Goal: Information Seeking & Learning: Stay updated

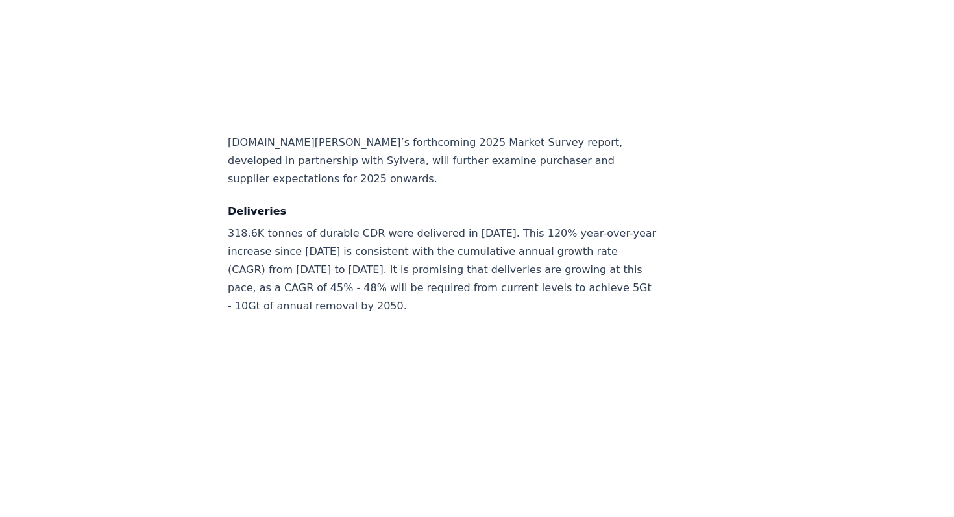
scroll to position [6401, 0]
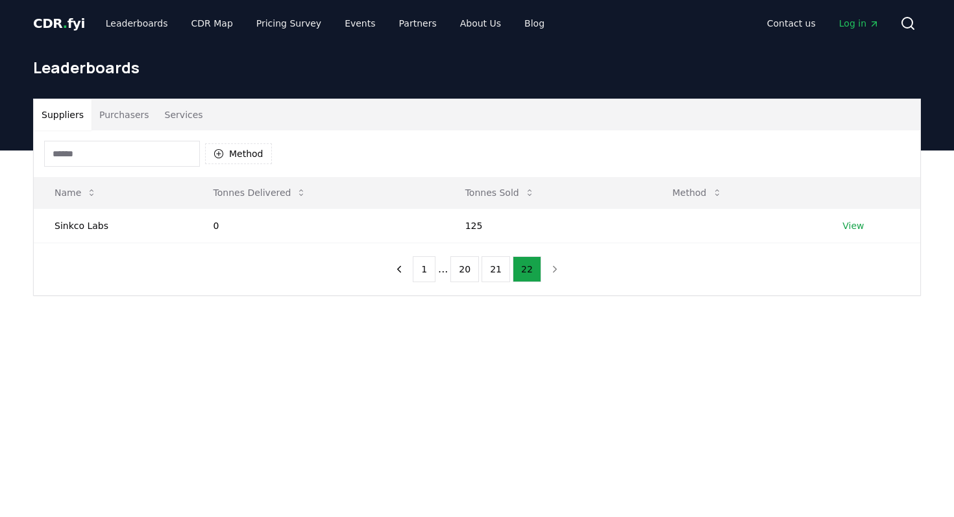
click at [115, 125] on button "Purchasers" at bounding box center [125, 114] width 66 height 31
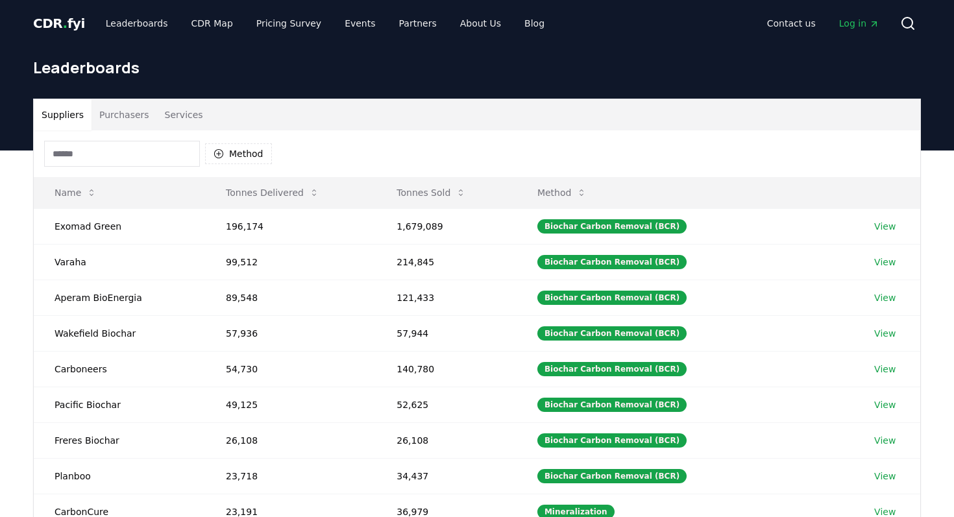
click at [66, 120] on button "Suppliers" at bounding box center [63, 114] width 58 height 31
click at [145, 120] on button "Purchasers" at bounding box center [125, 114] width 66 height 31
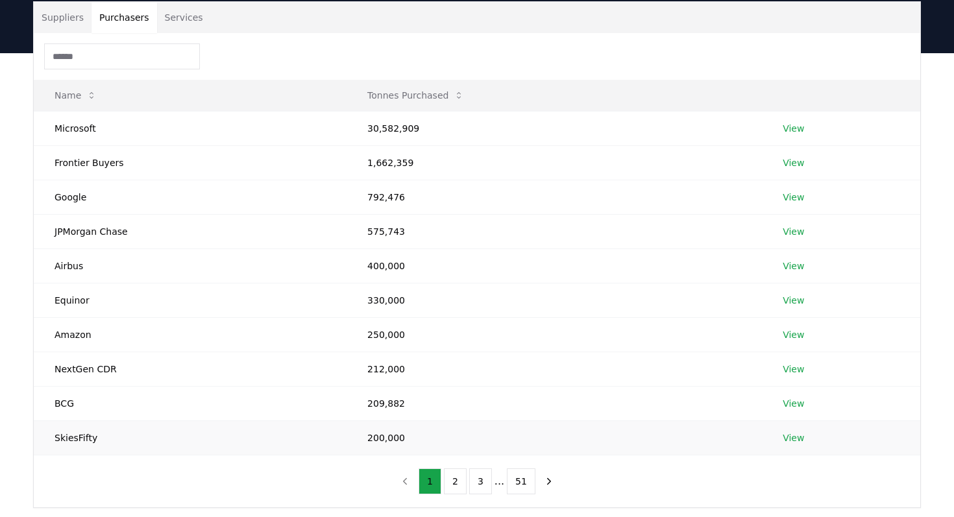
scroll to position [140, 0]
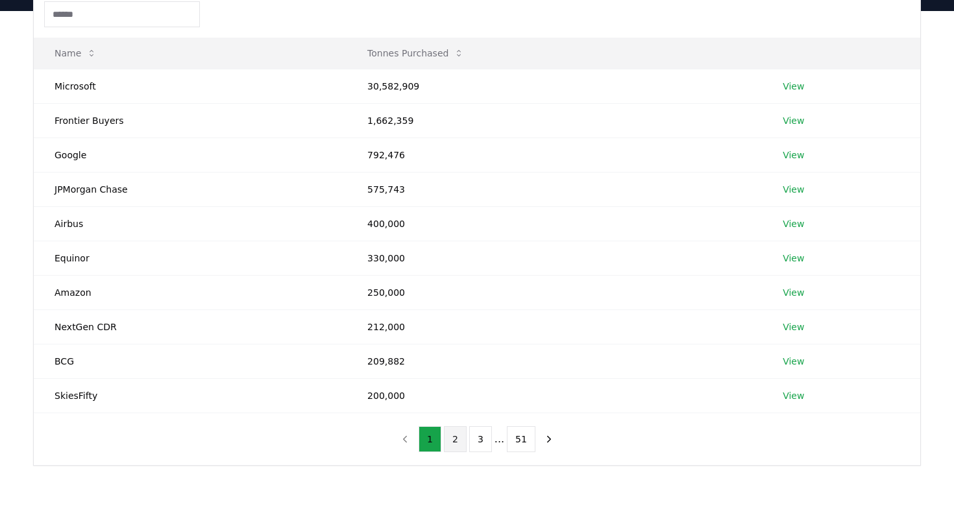
click at [454, 443] on button "2" at bounding box center [455, 439] width 23 height 26
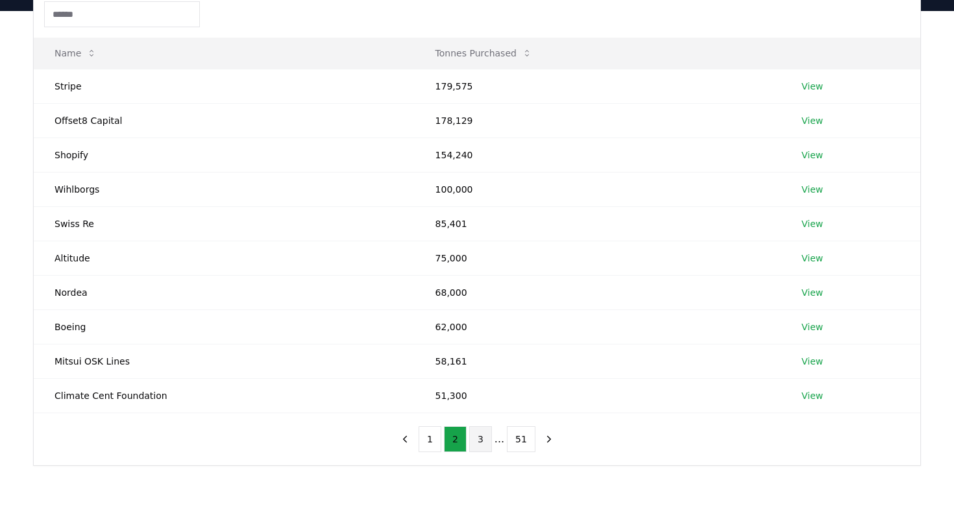
click at [480, 449] on button "3" at bounding box center [480, 439] width 23 height 26
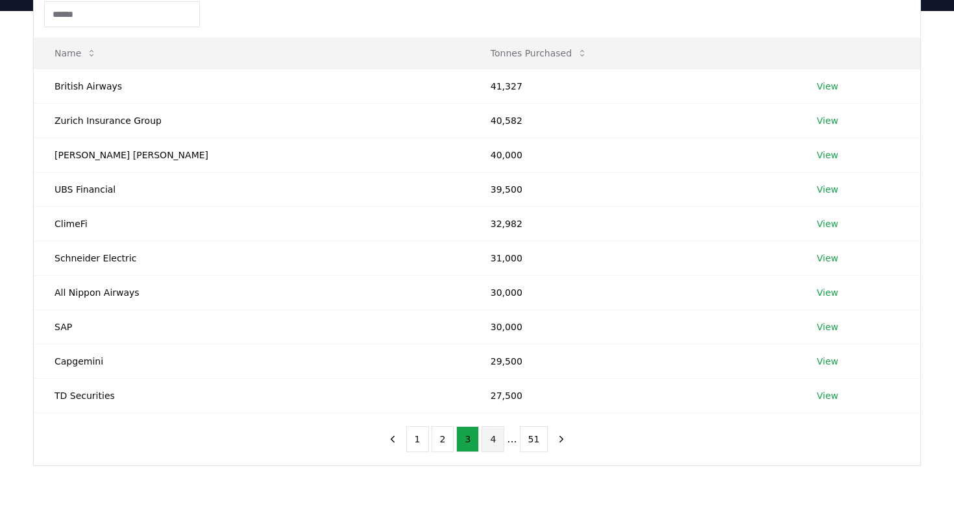
click at [493, 443] on button "4" at bounding box center [493, 439] width 23 height 26
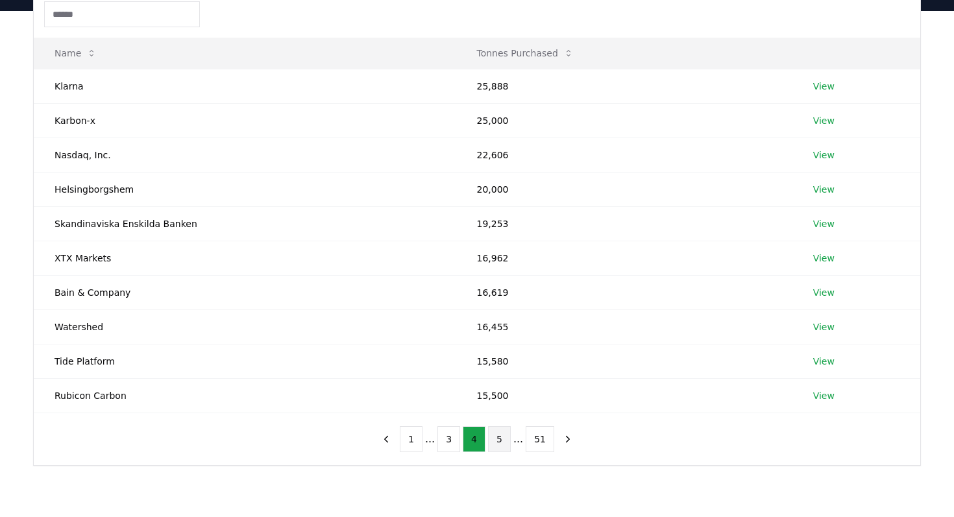
click at [497, 442] on button "5" at bounding box center [499, 439] width 23 height 26
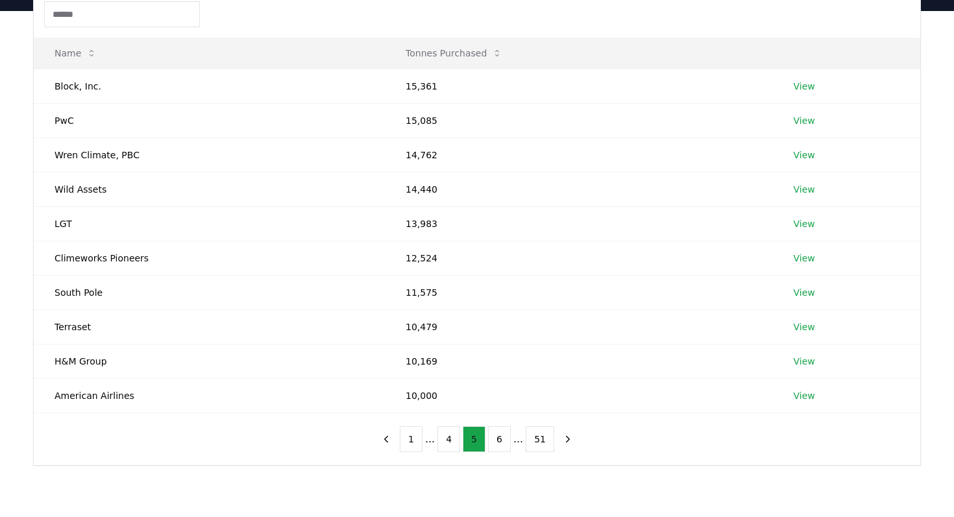
click at [497, 442] on button "6" at bounding box center [499, 439] width 23 height 26
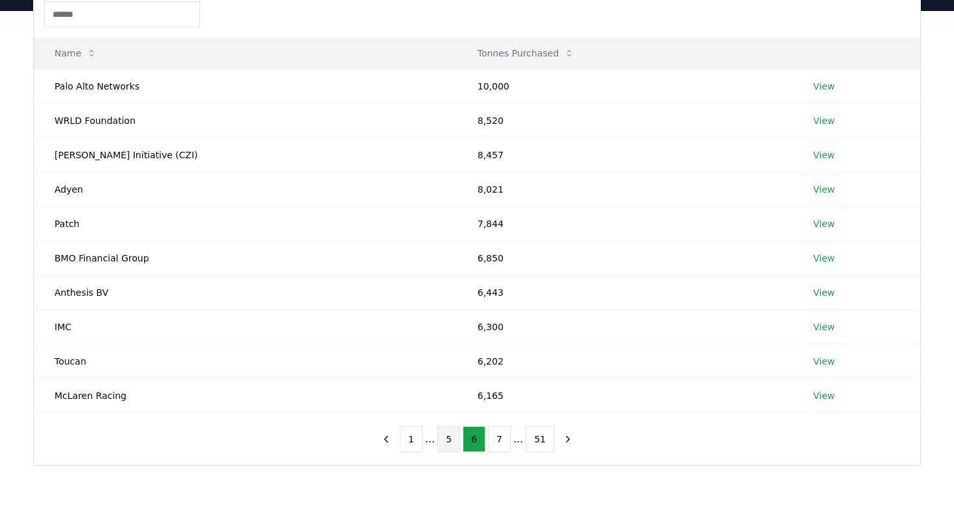
click at [497, 442] on button "7" at bounding box center [499, 439] width 23 height 26
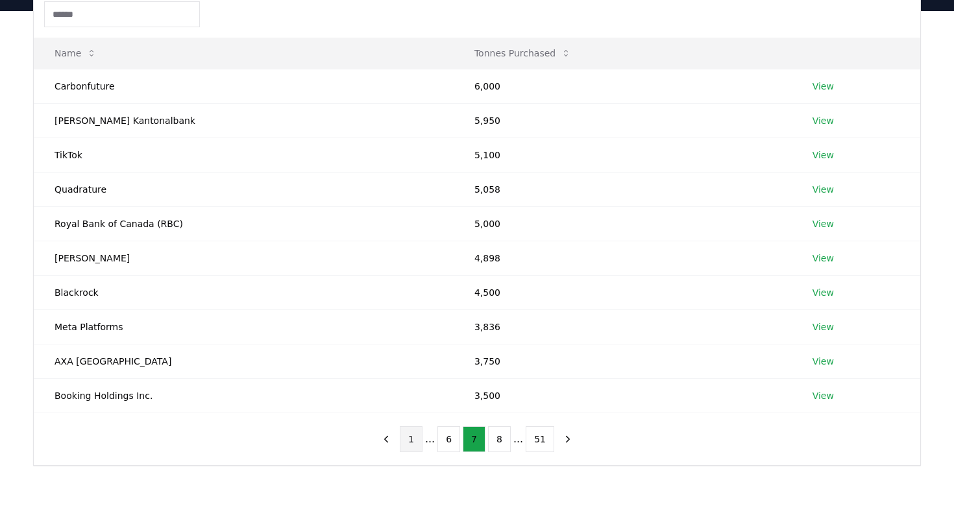
click at [416, 447] on button "1" at bounding box center [411, 439] width 23 height 26
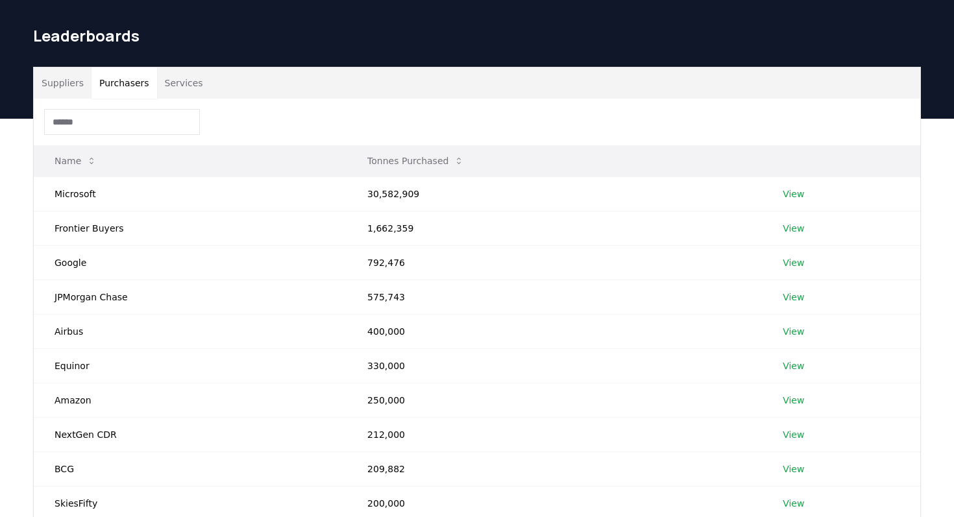
scroll to position [0, 0]
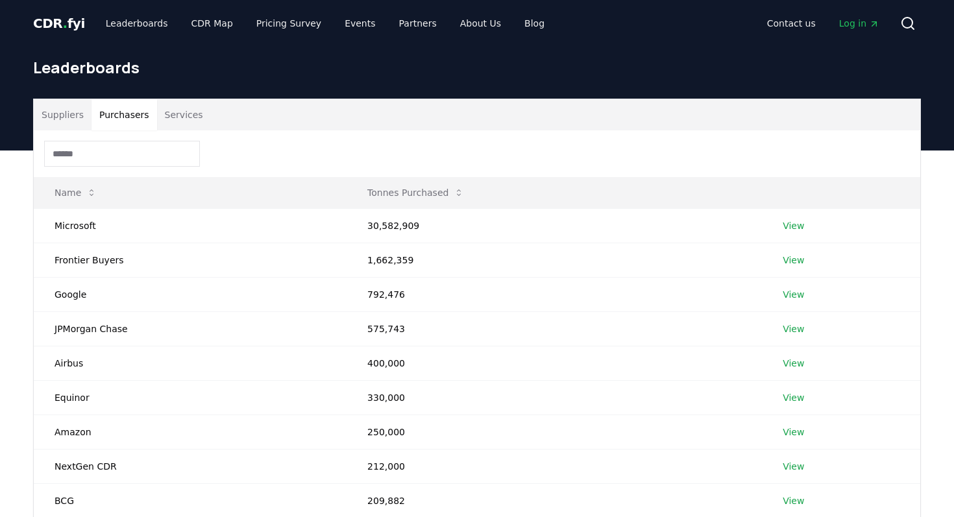
click at [92, 119] on button "Purchasers" at bounding box center [125, 114] width 66 height 31
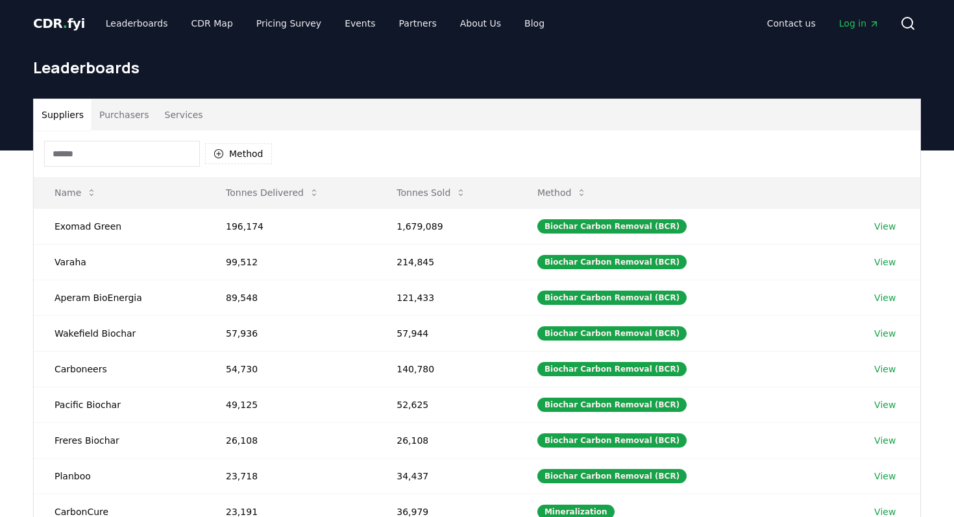
click at [80, 118] on button "Suppliers" at bounding box center [63, 114] width 58 height 31
click at [142, 16] on link "Leaderboards" at bounding box center [136, 23] width 83 height 23
click at [133, 28] on link "Leaderboards" at bounding box center [136, 23] width 83 height 23
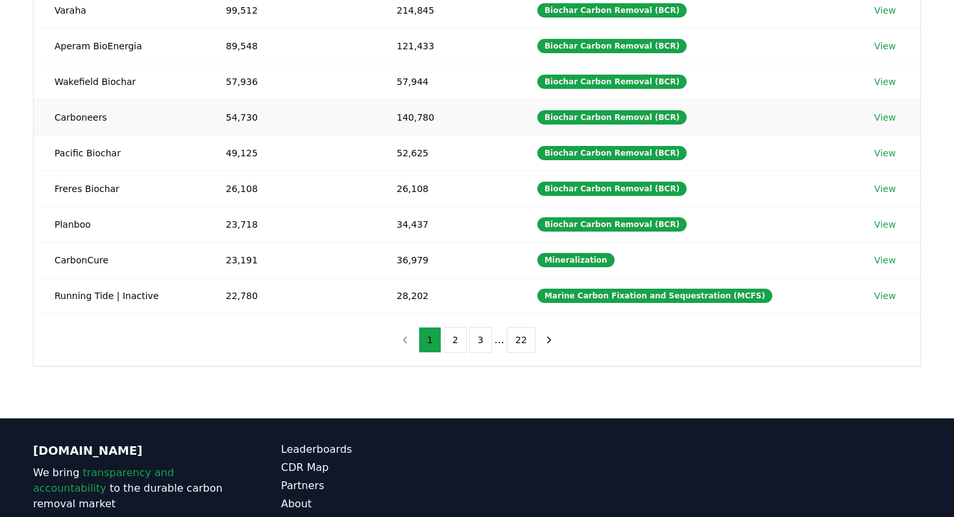
scroll to position [249, 0]
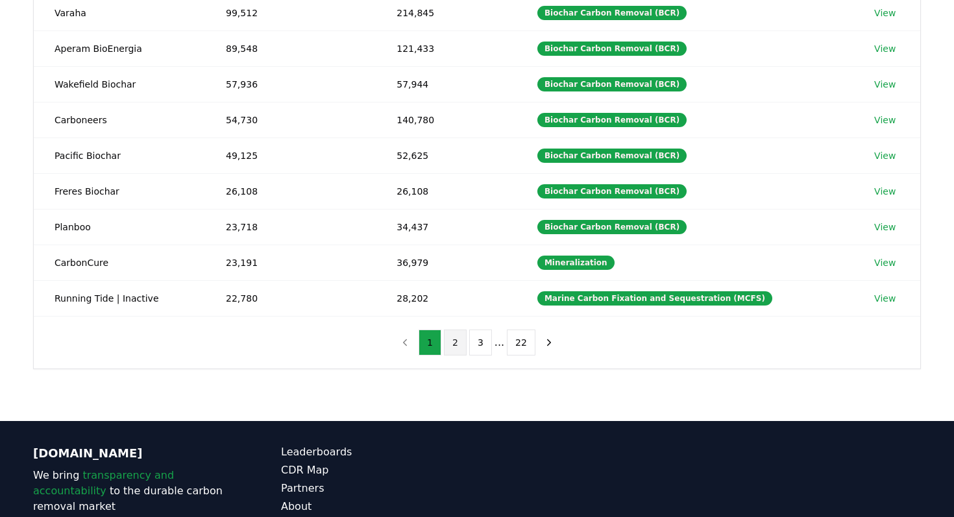
click at [456, 350] on button "2" at bounding box center [455, 343] width 23 height 26
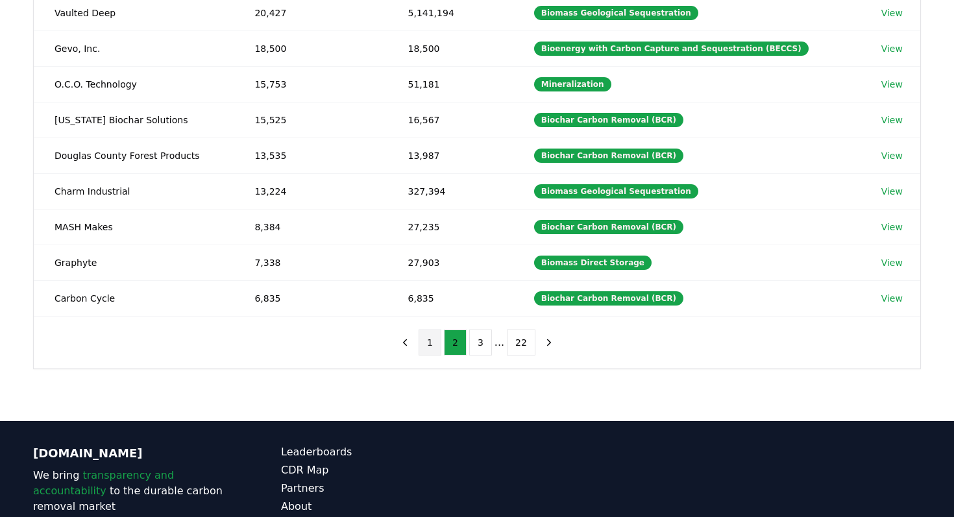
click at [424, 348] on button "1" at bounding box center [430, 343] width 23 height 26
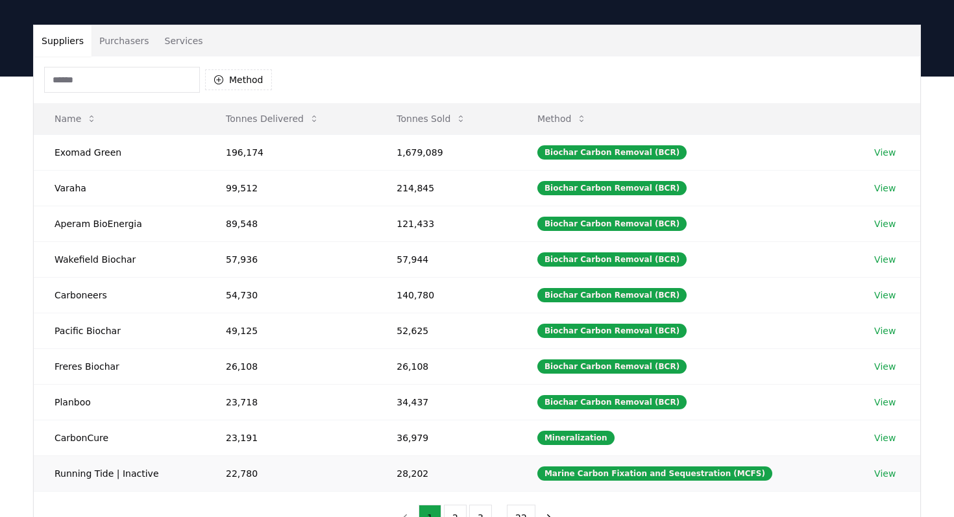
scroll to position [0, 0]
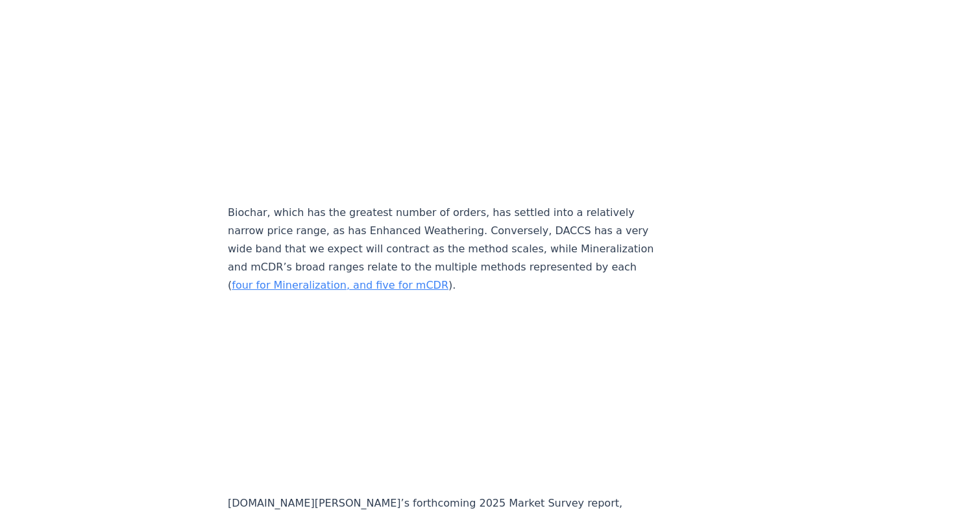
scroll to position [6025, 0]
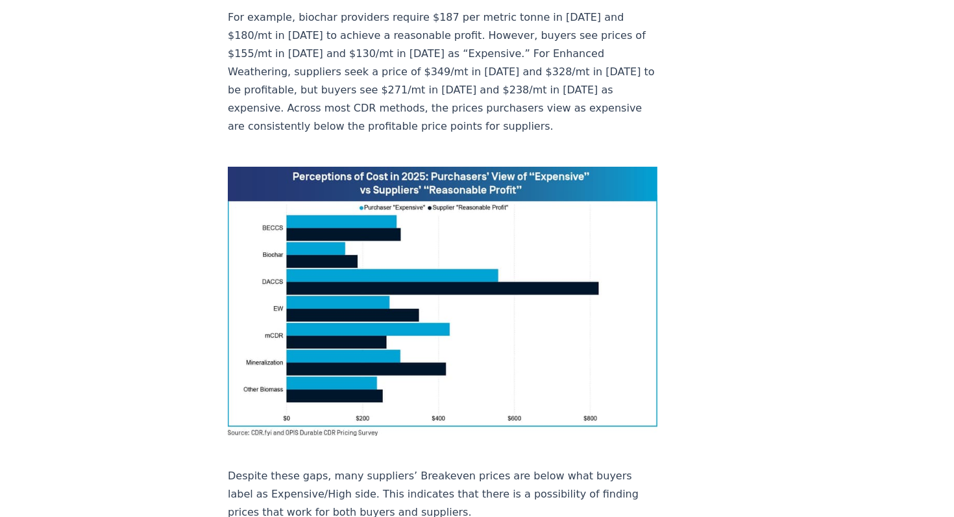
scroll to position [952, 0]
